Goal: Transaction & Acquisition: Purchase product/service

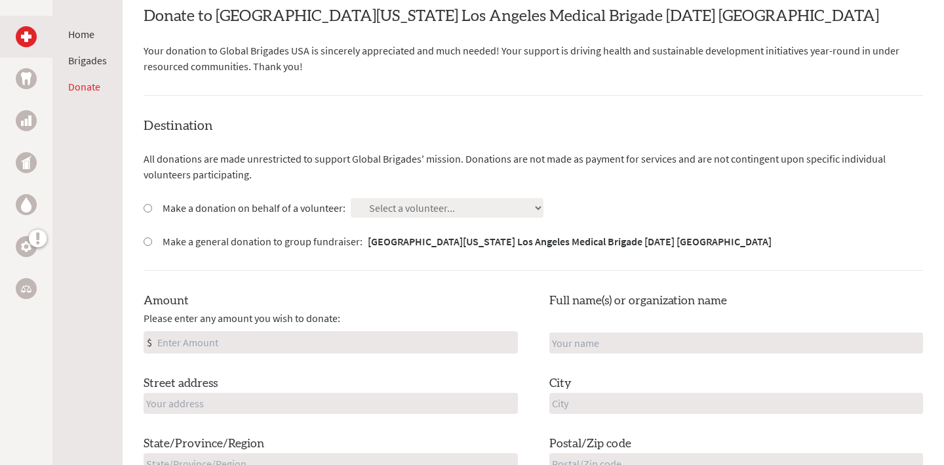
click at [288, 210] on label "Make a donation on behalf of a volunteer:" at bounding box center [254, 208] width 183 height 16
click at [152, 210] on input "Make a donation on behalf of a volunteer:" at bounding box center [148, 208] width 9 height 9
radio input "true"
click at [384, 212] on select "Select a volunteer... [PERSON_NAME] [PERSON_NAME] [PERSON_NAME] [PERSON_NAME] […" at bounding box center [447, 208] width 193 height 20
select select "9D31F16D-68FC-11F0-B8AC-42010A400003"
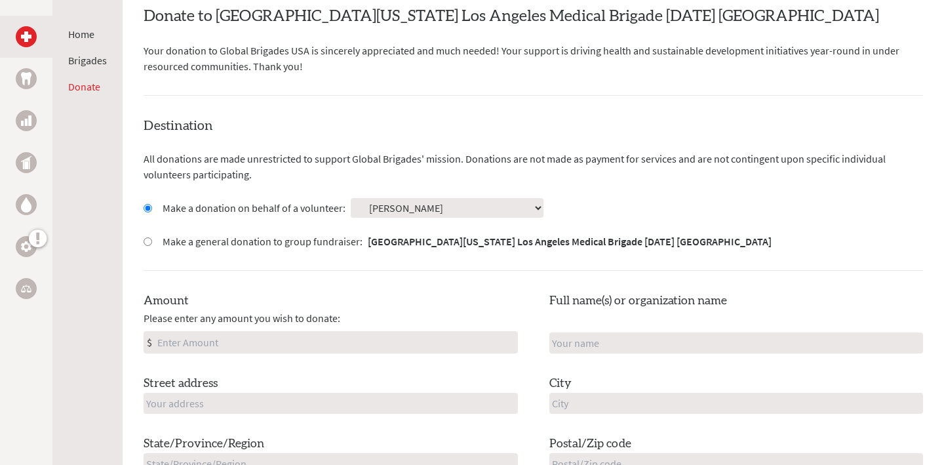
click at [351, 198] on select "Select a volunteer... [PERSON_NAME] [PERSON_NAME] [PERSON_NAME] [PERSON_NAME] […" at bounding box center [447, 208] width 193 height 20
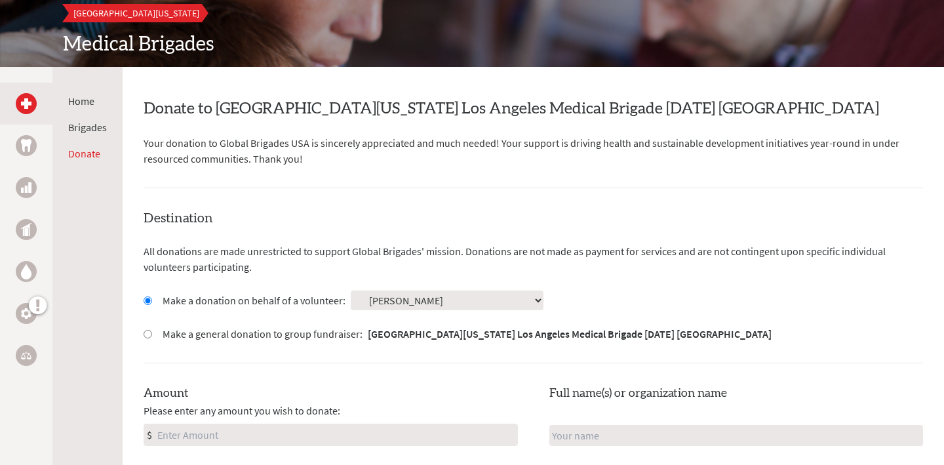
scroll to position [159, 0]
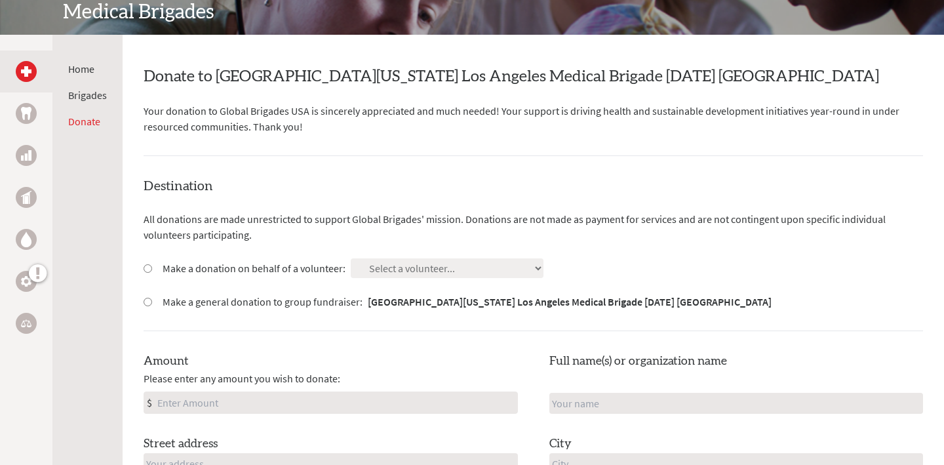
scroll to position [201, 0]
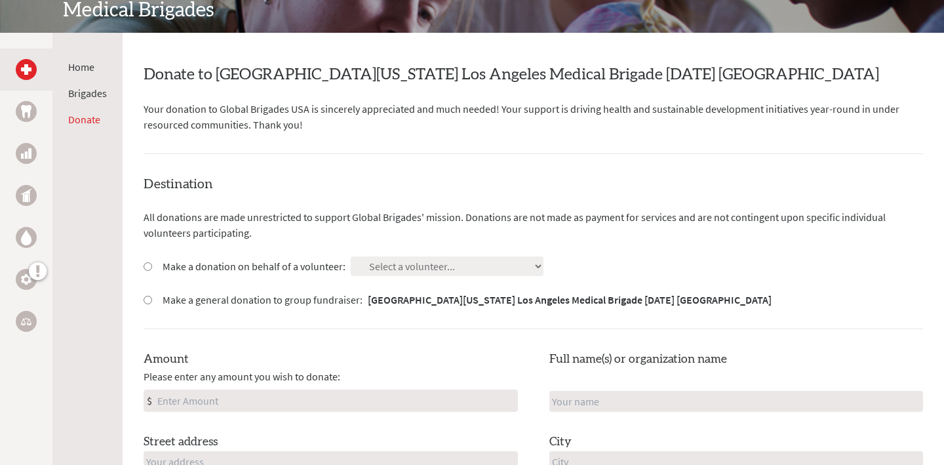
click at [149, 266] on input "Make a donation on behalf of a volunteer:" at bounding box center [148, 266] width 9 height 9
radio input "true"
click at [476, 262] on select "Select a volunteer... [PERSON_NAME] [PERSON_NAME] [PERSON_NAME] [PERSON_NAME] […" at bounding box center [447, 266] width 193 height 20
click at [351, 256] on select "Select a volunteer... [PERSON_NAME] [PERSON_NAME] [PERSON_NAME] [PERSON_NAME] […" at bounding box center [447, 266] width 193 height 20
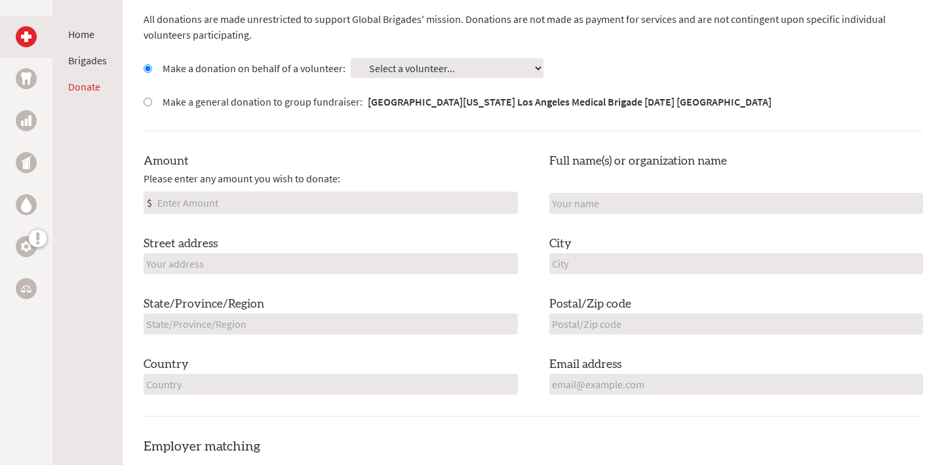
scroll to position [397, 0]
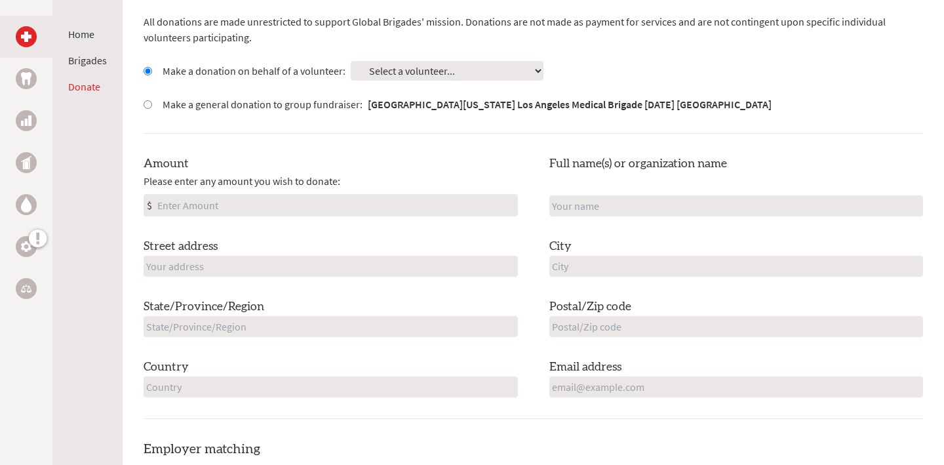
click at [319, 211] on input "Amount" at bounding box center [336, 205] width 363 height 21
type input "250"
click at [643, 197] on input "text" at bounding box center [736, 205] width 374 height 21
click at [310, 275] on input "text" at bounding box center [331, 266] width 374 height 21
type input "[STREET_ADDRESS]"
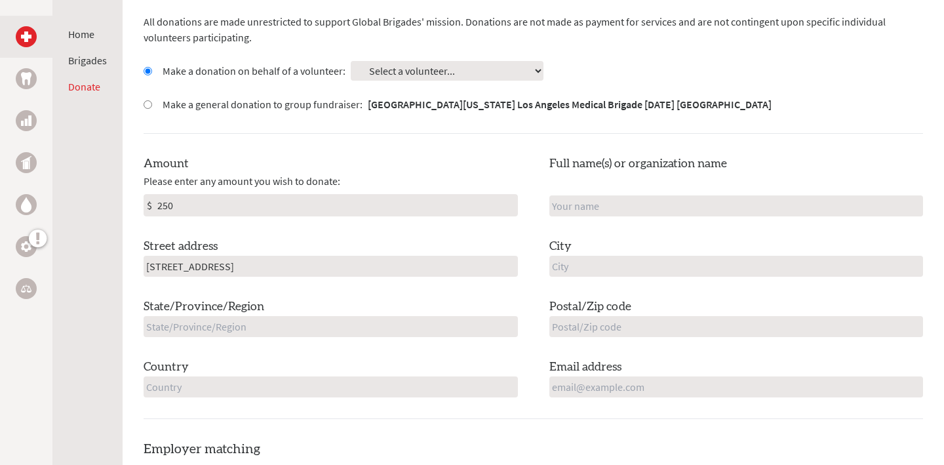
click at [648, 267] on input "text" at bounding box center [736, 266] width 374 height 21
type input "Pacific Palisades"
click at [616, 258] on input "Pacific Palisades" at bounding box center [736, 266] width 374 height 21
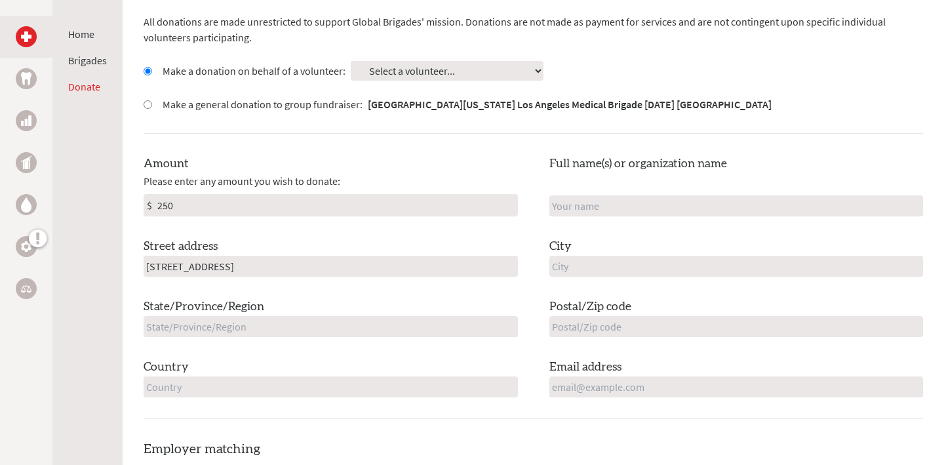
click at [438, 259] on input "[STREET_ADDRESS]" at bounding box center [331, 266] width 374 height 21
click at [438, 260] on input "[STREET_ADDRESS]" at bounding box center [331, 266] width 374 height 21
click at [406, 156] on div "Amount Please enter any amount you wish to donate: $ 250" at bounding box center [331, 186] width 374 height 62
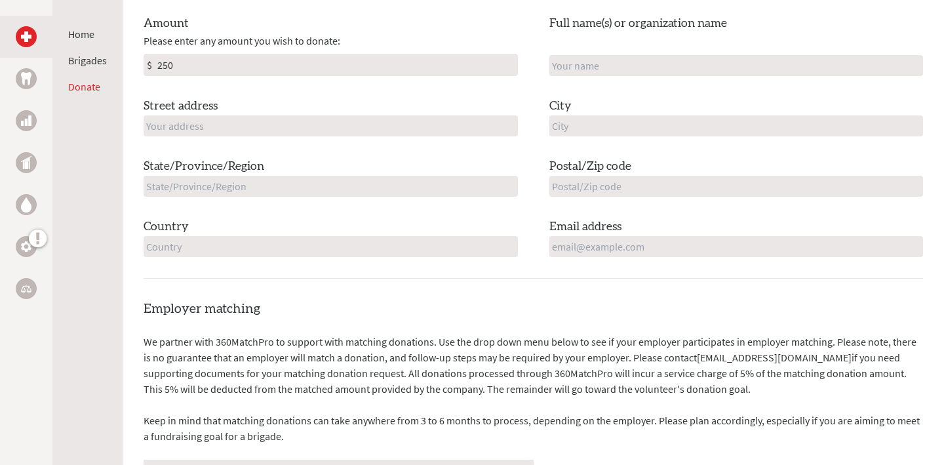
scroll to position [400, 0]
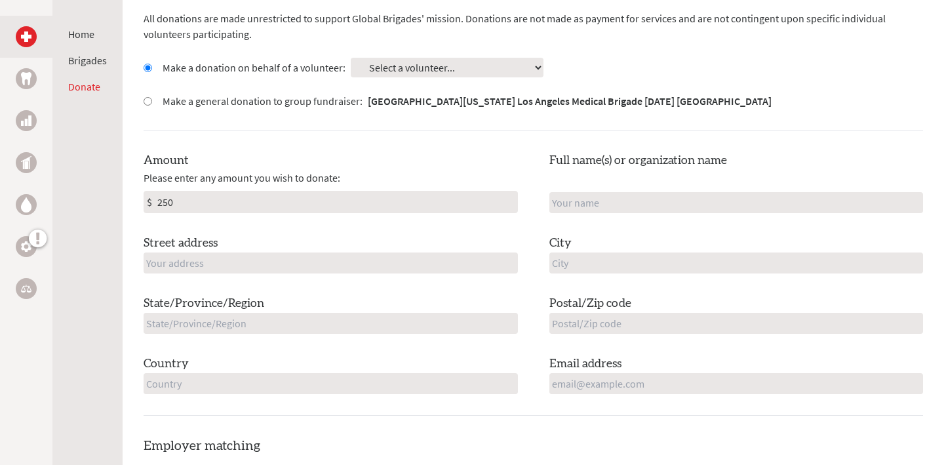
click at [357, 271] on input "text" at bounding box center [331, 262] width 374 height 21
type input "[STREET_ADDRESS]"
click at [637, 262] on input "text" at bounding box center [736, 262] width 374 height 21
type input "Pacific Palisades"
click at [458, 330] on input "text" at bounding box center [331, 323] width 374 height 21
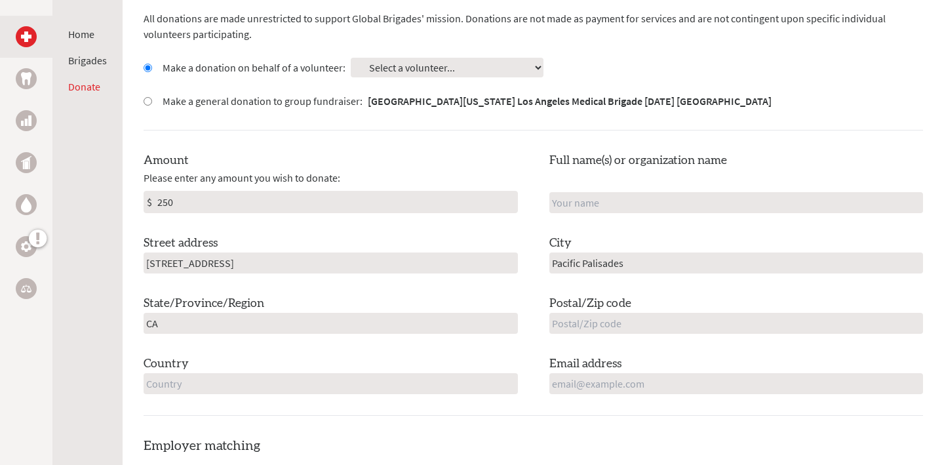
type input "CA"
click at [592, 311] on label "Postal/Zip code" at bounding box center [590, 303] width 82 height 18
click at [591, 326] on input "text" at bounding box center [736, 323] width 374 height 21
type input "90210"
click at [388, 393] on div "Destination All donations are made unrestricted to support Global Brigades' mis…" at bounding box center [534, 195] width 780 height 439
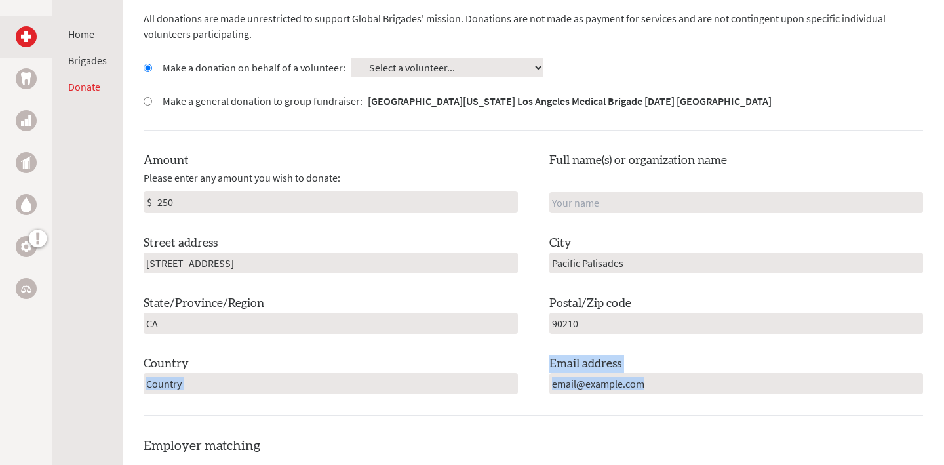
click at [381, 389] on input "text" at bounding box center [331, 383] width 374 height 21
type input "[GEOGRAPHIC_DATA]"
click at [722, 379] on input "email" at bounding box center [736, 383] width 374 height 21
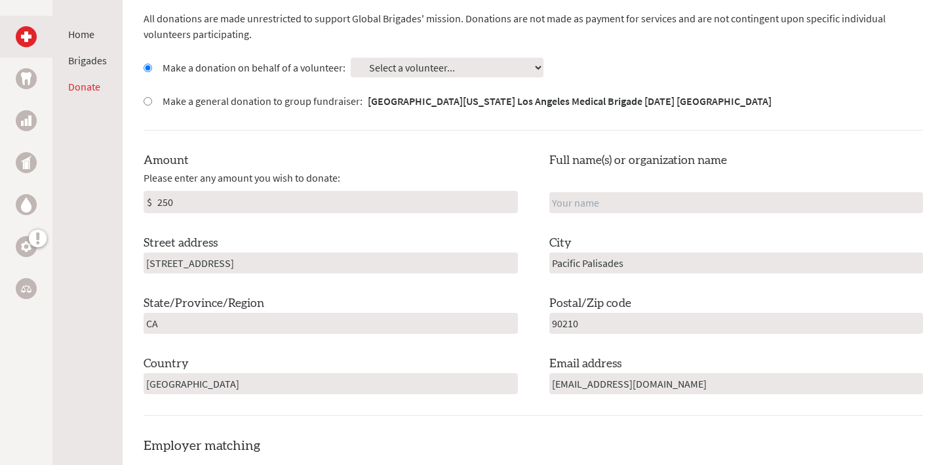
type input "[EMAIL_ADDRESS][DOMAIN_NAME]"
click at [629, 359] on div "Email address [EMAIL_ADDRESS][DOMAIN_NAME]" at bounding box center [736, 374] width 374 height 39
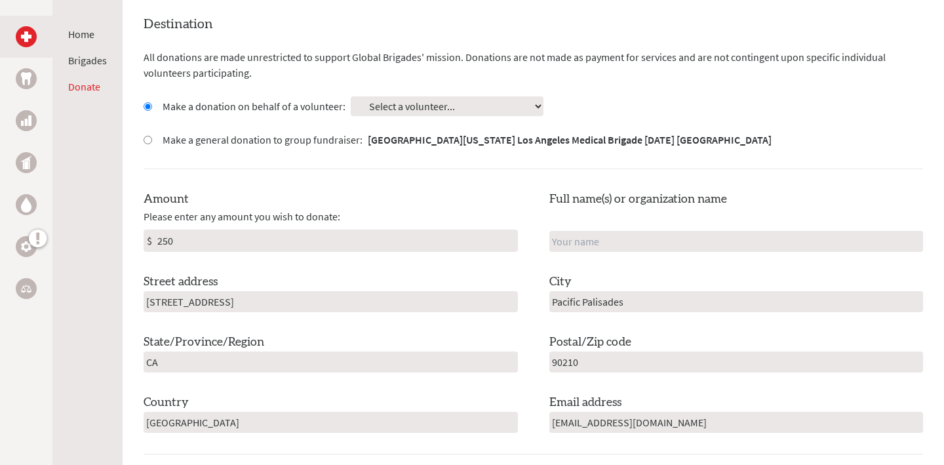
scroll to position [345, 0]
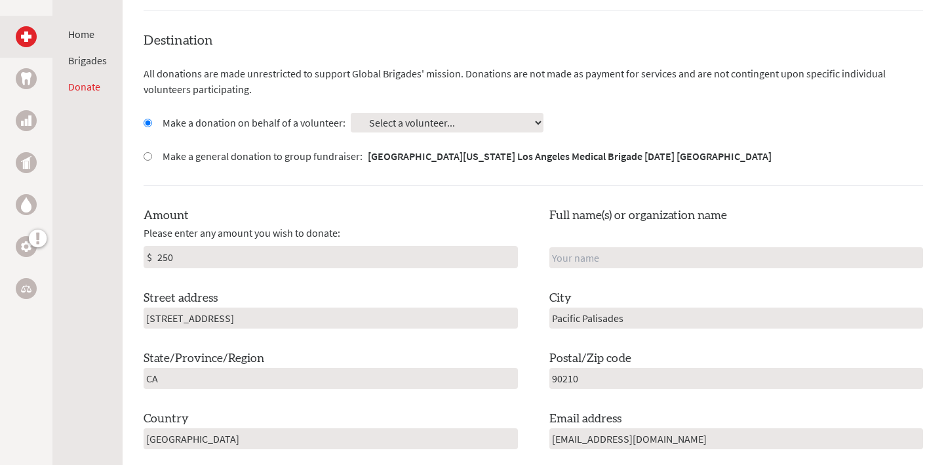
click at [425, 112] on div "Destination All donations are made unrestricted to support Global Brigades' mis…" at bounding box center [534, 250] width 780 height 439
click at [425, 121] on select "Select a volunteer... [PERSON_NAME] [PERSON_NAME] [PERSON_NAME] [PERSON_NAME] […" at bounding box center [447, 123] width 193 height 20
select select "9D31F16D-68FC-11F0-B8AC-42010A400003"
click at [351, 113] on select "Select a volunteer... [PERSON_NAME] [PERSON_NAME] [PERSON_NAME] [PERSON_NAME] […" at bounding box center [447, 123] width 193 height 20
click at [526, 332] on div "Amount Please enter any amount you wish to donate: $ 250 Full name(s) or organi…" at bounding box center [534, 328] width 780 height 243
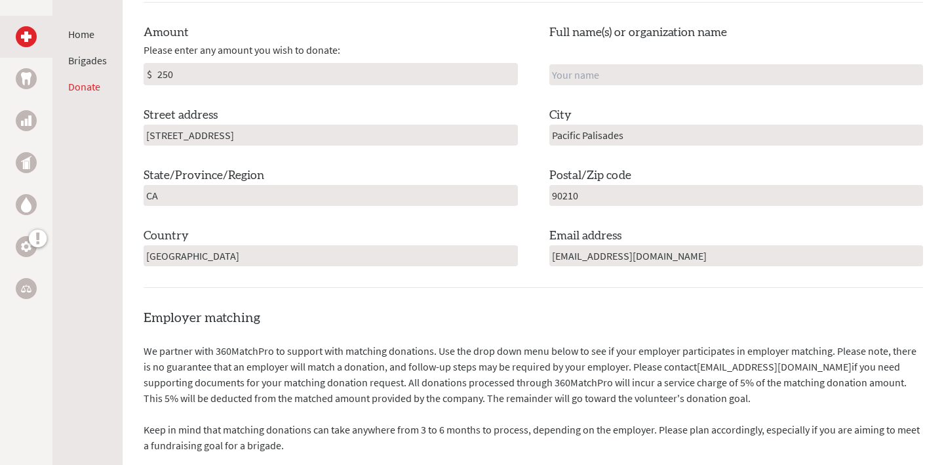
scroll to position [637, 0]
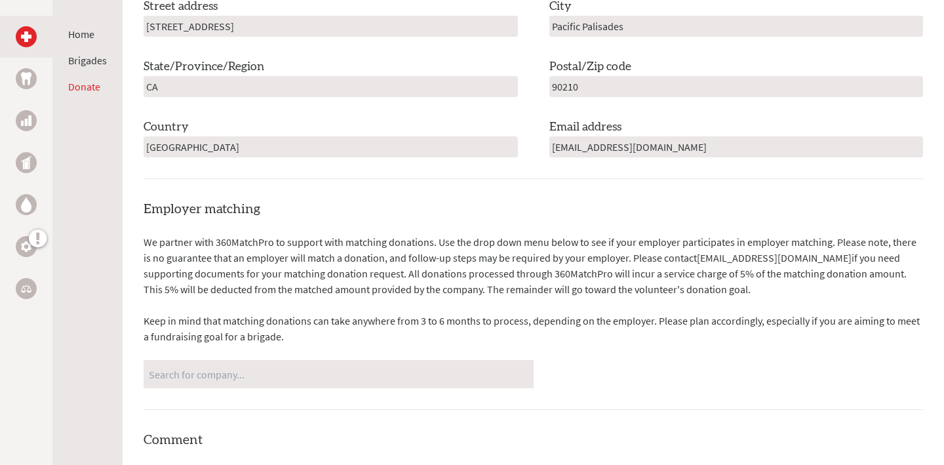
click at [625, 148] on input "[EMAIL_ADDRESS][DOMAIN_NAME]" at bounding box center [736, 146] width 374 height 21
drag, startPoint x: 635, startPoint y: 144, endPoint x: 653, endPoint y: 144, distance: 18.4
click at [653, 144] on input "[EMAIL_ADDRESS][DOMAIN_NAME]" at bounding box center [736, 146] width 374 height 21
drag, startPoint x: 689, startPoint y: 148, endPoint x: 660, endPoint y: 148, distance: 28.8
click at [660, 148] on input "[EMAIL_ADDRESS][DOMAIN_NAME]" at bounding box center [736, 146] width 374 height 21
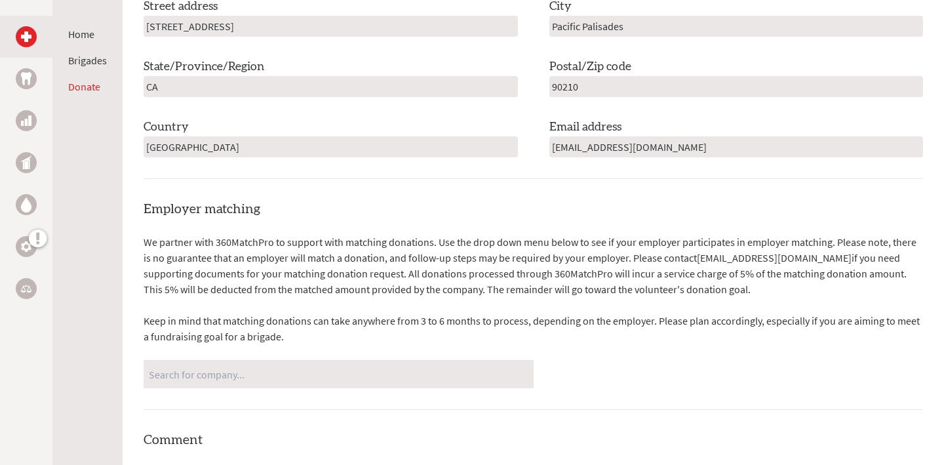
type input "[EMAIL_ADDRESS][DOMAIN_NAME]"
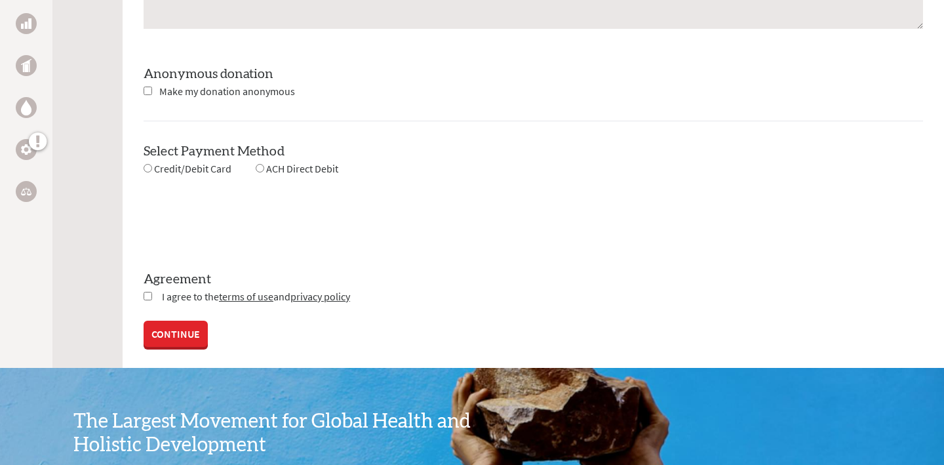
scroll to position [1257, 0]
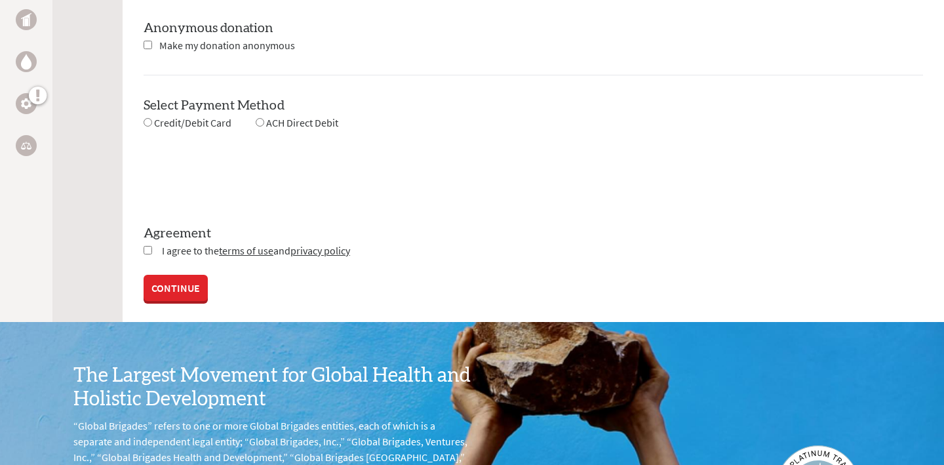
click at [216, 123] on span "Credit/Debit Card" at bounding box center [192, 122] width 77 height 13
click at [191, 123] on span "Credit/Debit Card" at bounding box center [192, 122] width 77 height 13
click at [154, 123] on span "Credit/Debit Card" at bounding box center [192, 122] width 77 height 13
click at [149, 121] on input "radio" at bounding box center [148, 122] width 9 height 9
radio input "true"
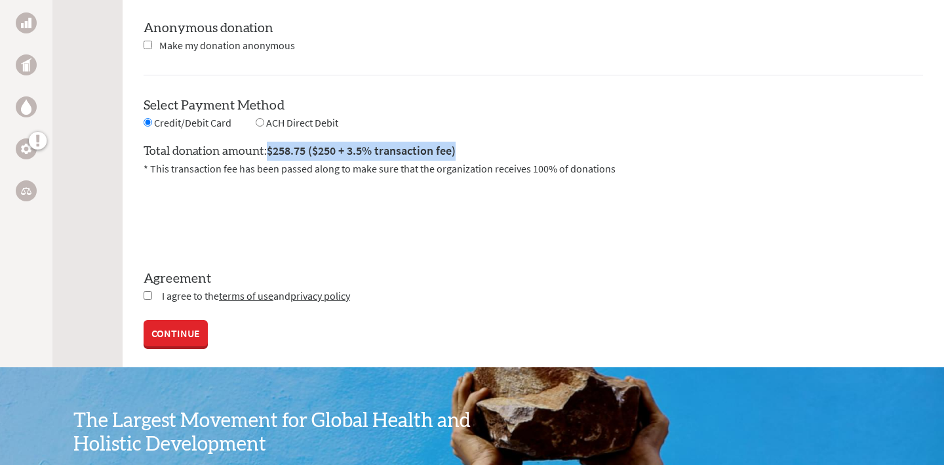
copy span "$258.75 ($250 + 3.5% transaction fee)"
drag, startPoint x: 268, startPoint y: 149, endPoint x: 462, endPoint y: 149, distance: 193.4
click at [462, 149] on div "Total donation amount: $258.75 ($250 + 3.5% transaction fee) * This transaction…" at bounding box center [534, 153] width 780 height 45
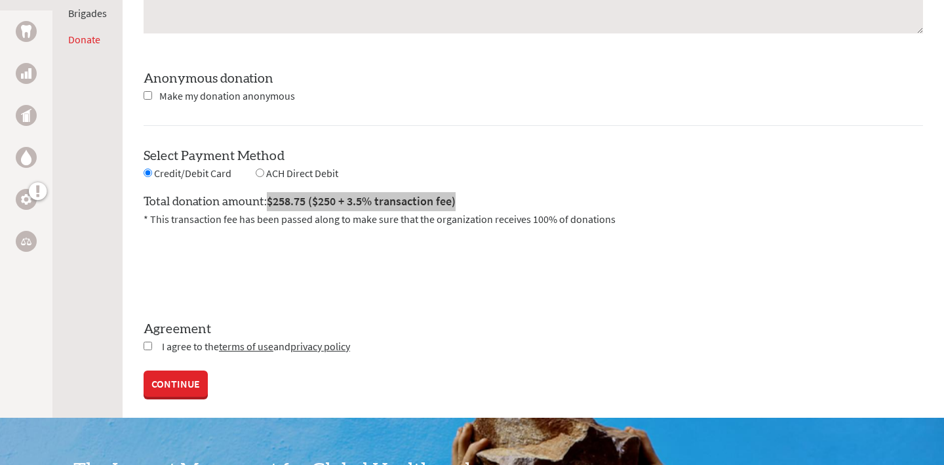
scroll to position [1194, 0]
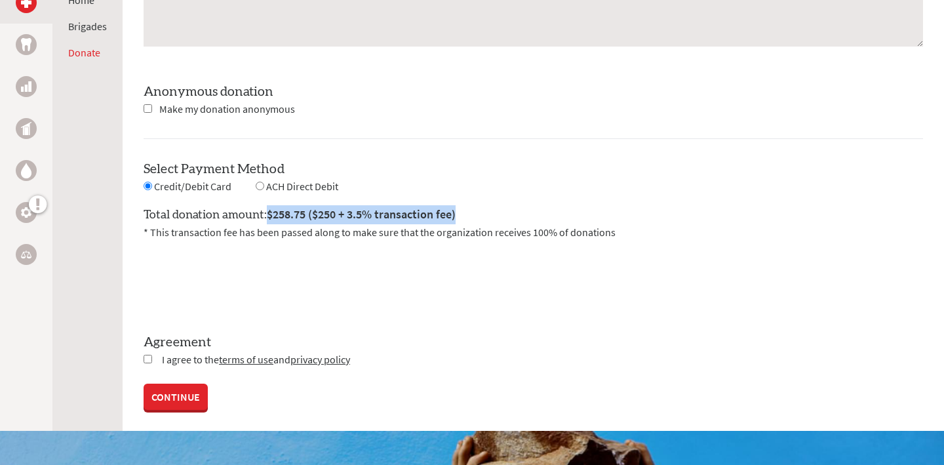
click at [148, 358] on input "checkbox" at bounding box center [148, 359] width 9 height 9
checkbox input "true"
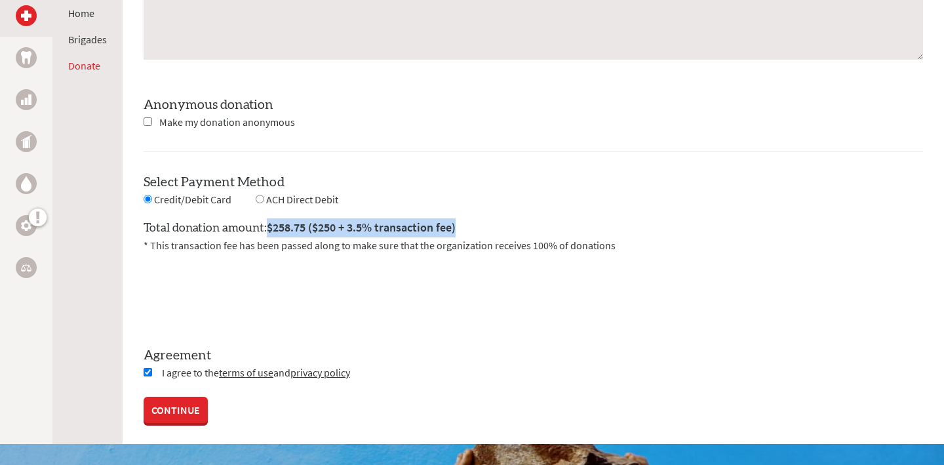
scroll to position [1183, 0]
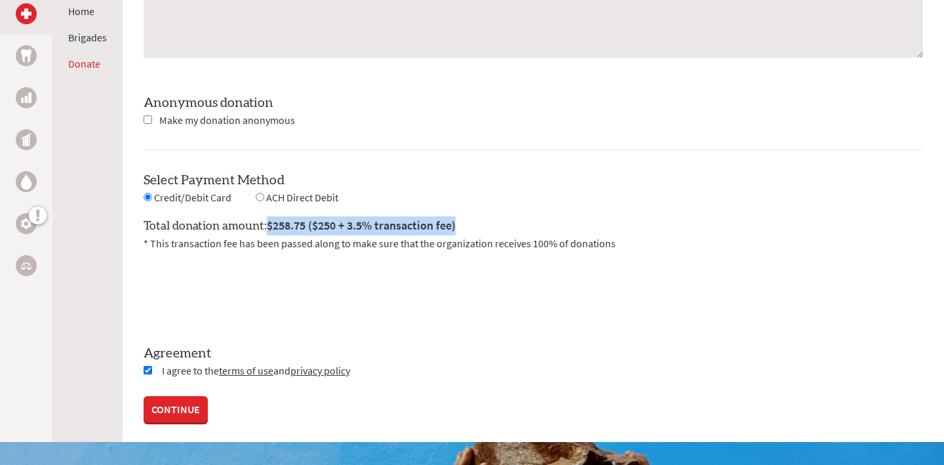
click at [171, 405] on link "CONTINUE" at bounding box center [176, 409] width 64 height 26
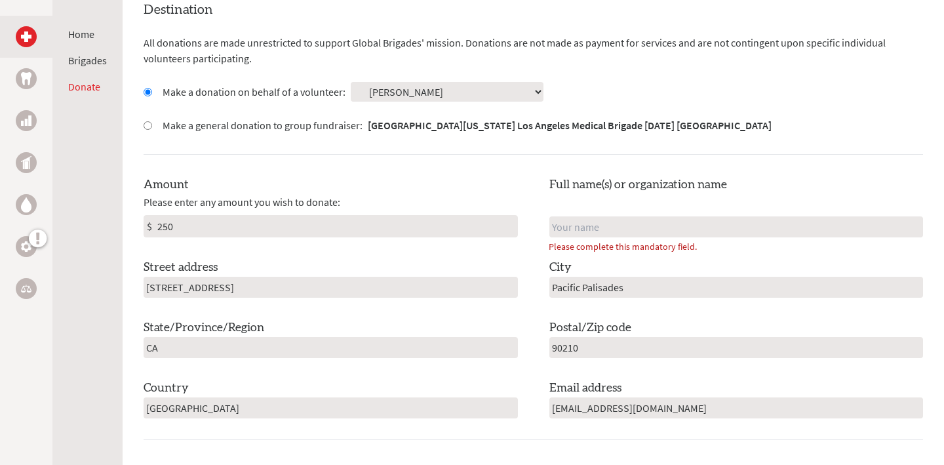
scroll to position [371, 0]
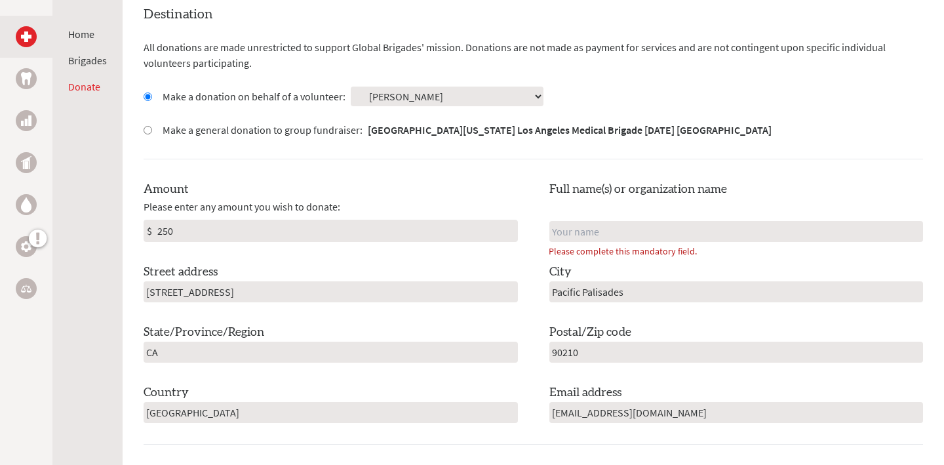
click at [565, 234] on input "text" at bounding box center [736, 231] width 374 height 21
type input "[PERSON_NAME]"
click at [523, 266] on div "Amount Please enter any amount you wish to donate: $ 250 Full name(s) or organi…" at bounding box center [534, 301] width 780 height 243
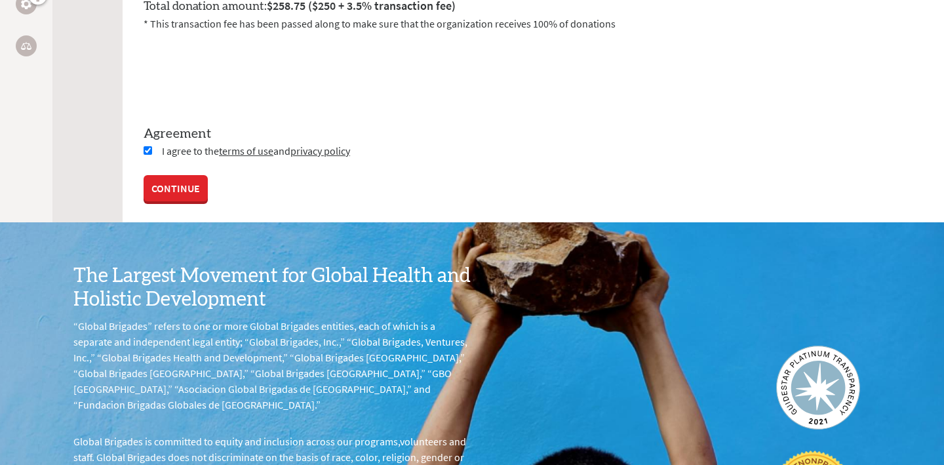
scroll to position [1392, 0]
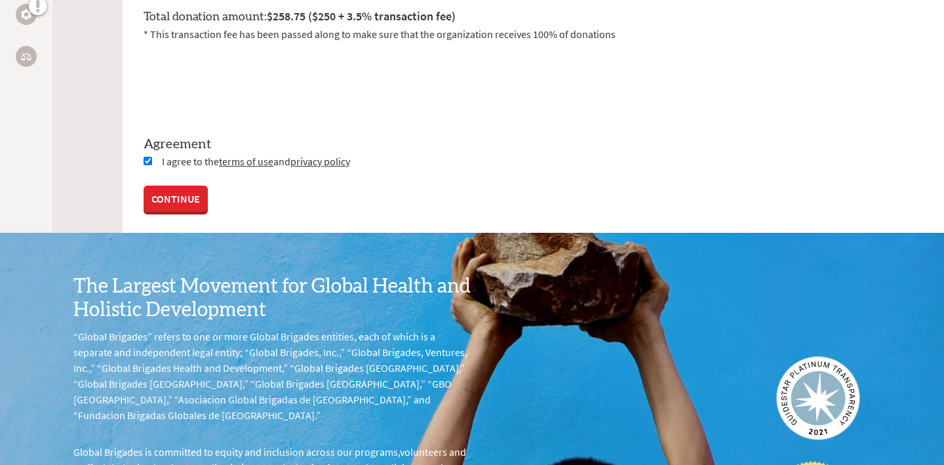
click at [196, 199] on link "CONTINUE" at bounding box center [176, 200] width 64 height 26
